Goal: Task Accomplishment & Management: Manage account settings

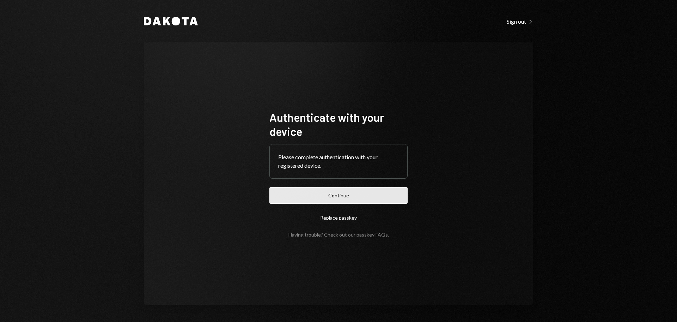
click at [368, 191] on button "Continue" at bounding box center [338, 195] width 138 height 17
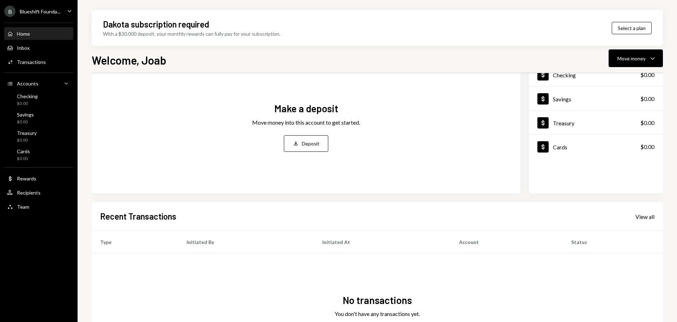
scroll to position [88, 0]
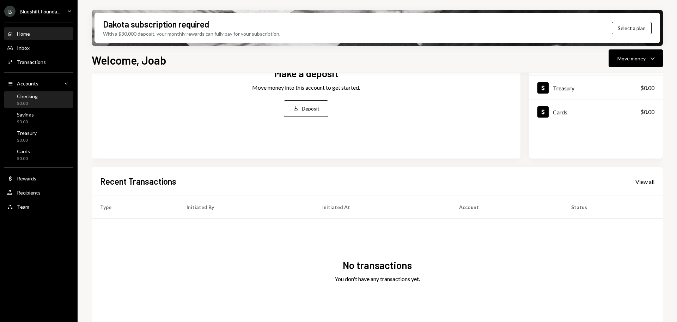
click at [35, 104] on div "$0.00" at bounding box center [27, 103] width 21 height 6
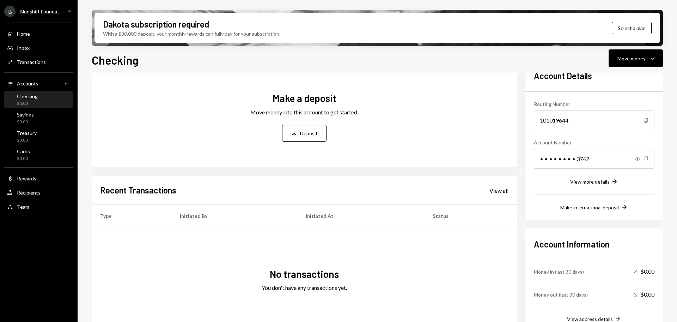
scroll to position [71, 0]
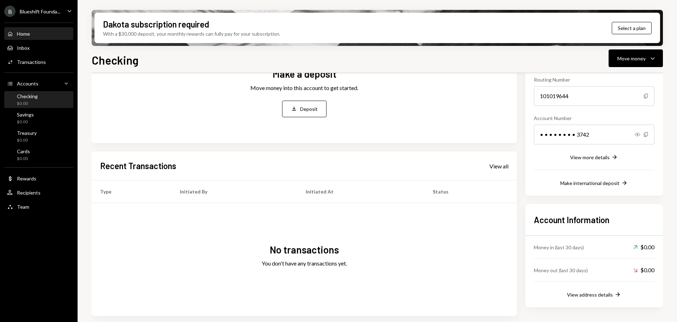
click at [31, 31] on div "Home Home" at bounding box center [38, 34] width 63 height 6
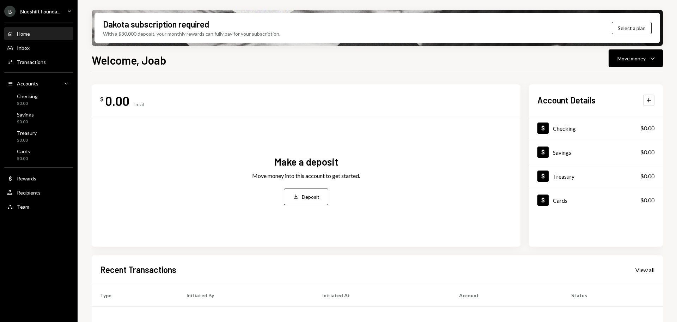
click at [42, 14] on div "Blueshift Founda..." at bounding box center [40, 11] width 41 height 6
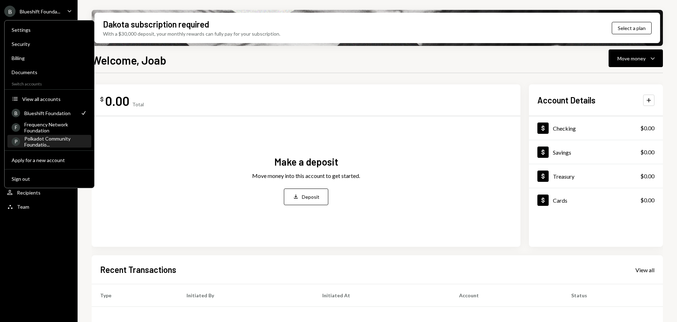
click at [48, 141] on div "Polkadot Community Foundatio..." at bounding box center [55, 141] width 63 height 12
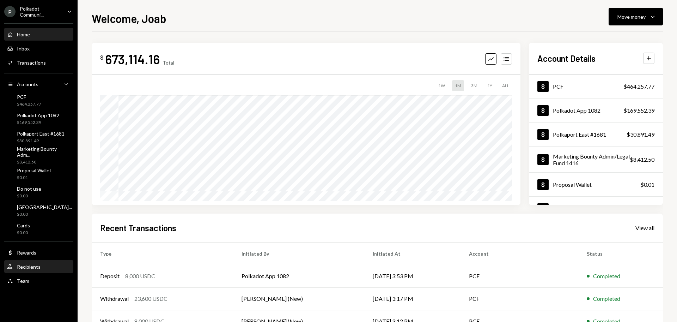
click at [38, 257] on div "Recipients" at bounding box center [29, 266] width 24 height 6
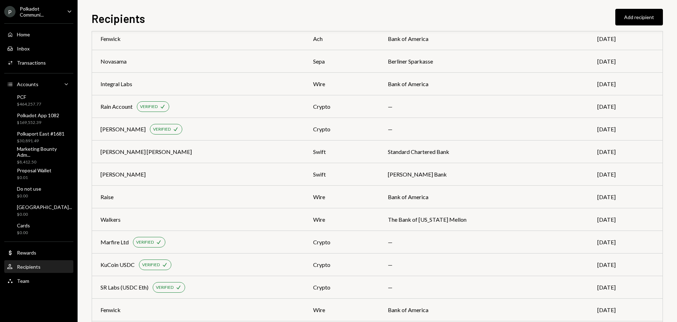
scroll to position [300, 0]
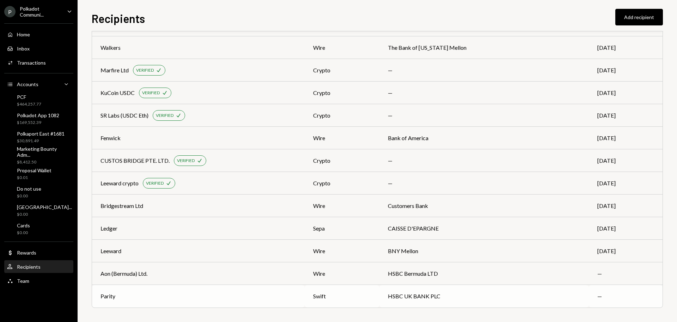
click at [161, 257] on div "Parity" at bounding box center [198, 296] width 196 height 8
